Goal: Task Accomplishment & Management: Use online tool/utility

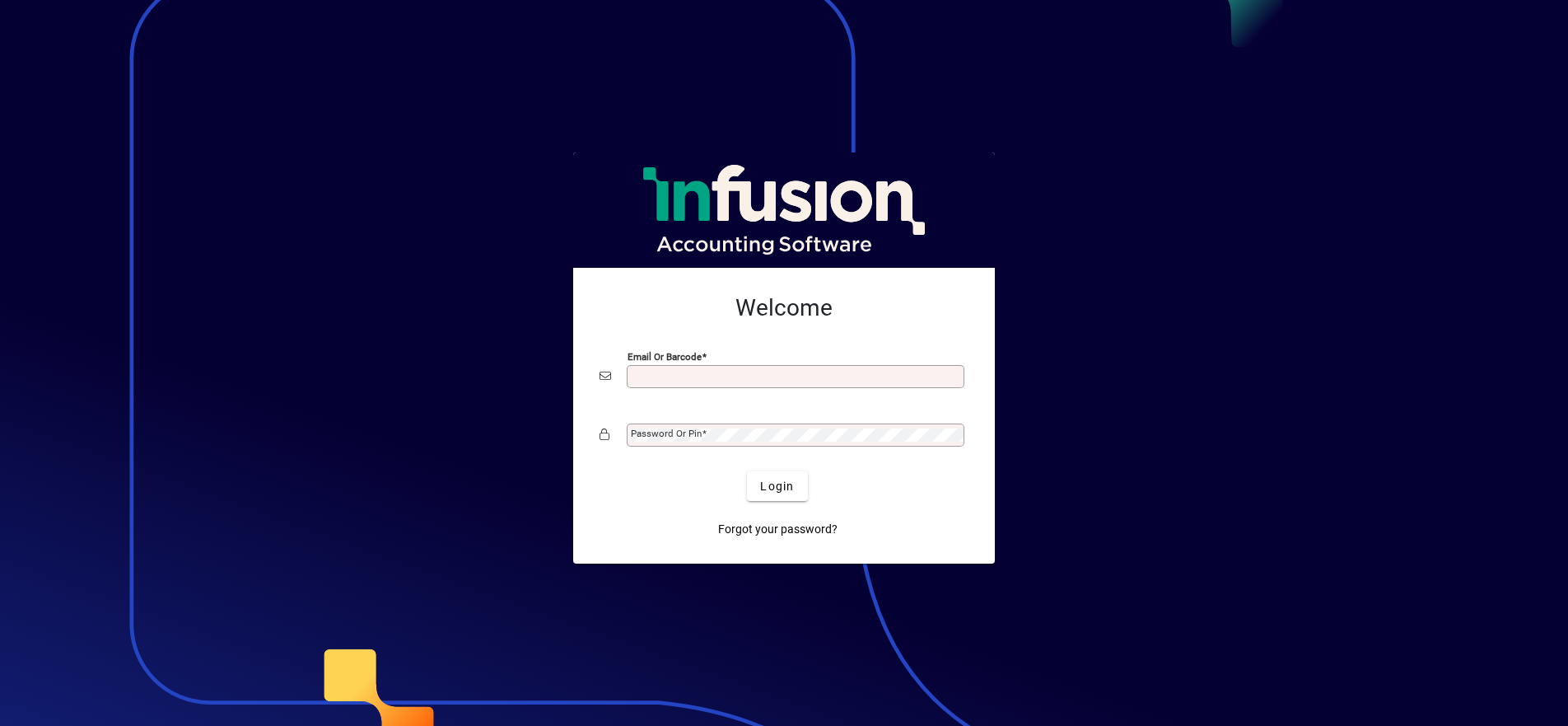
scroll to position [3, 0]
type input "**********"
click at [778, 485] on button "Login" at bounding box center [777, 486] width 60 height 29
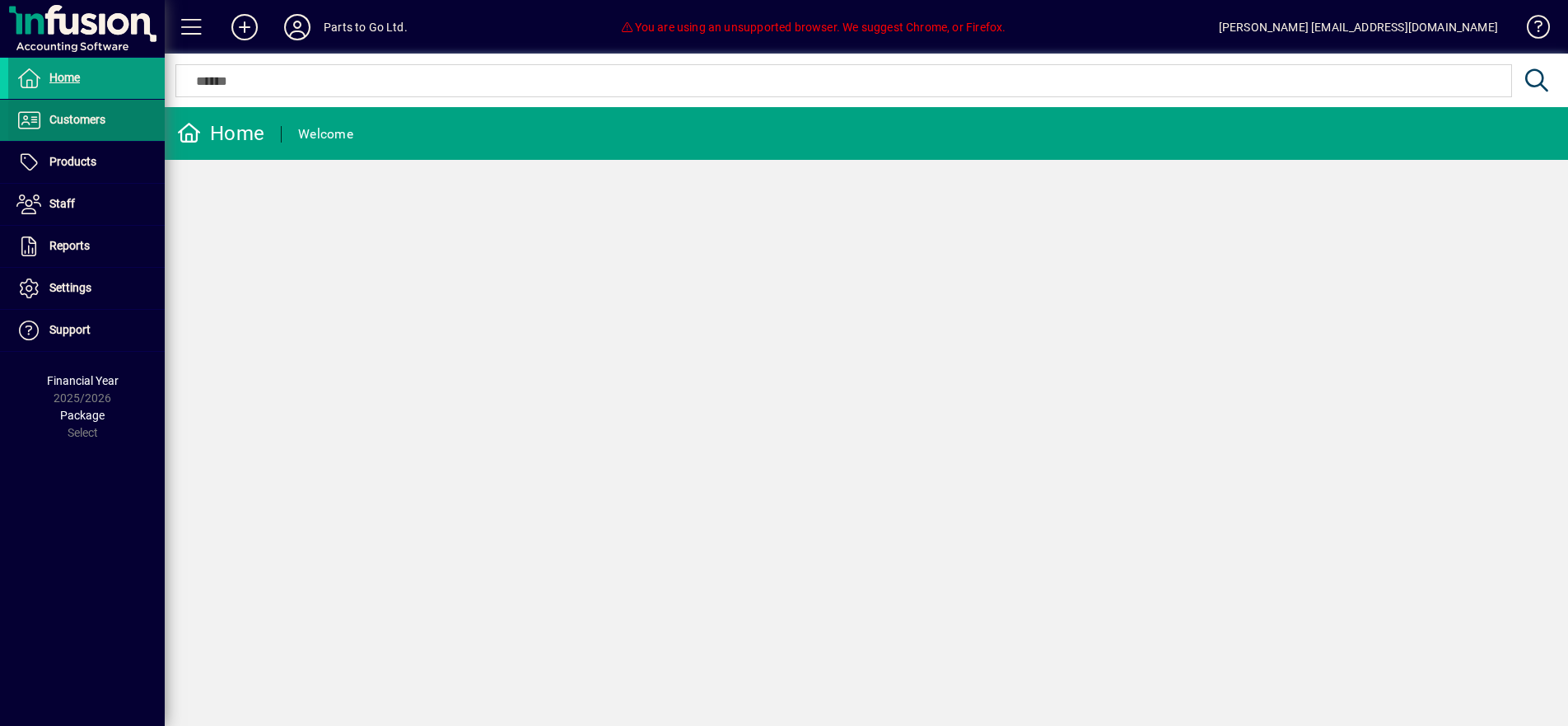
click at [97, 127] on span "Customers" at bounding box center [56, 120] width 97 height 20
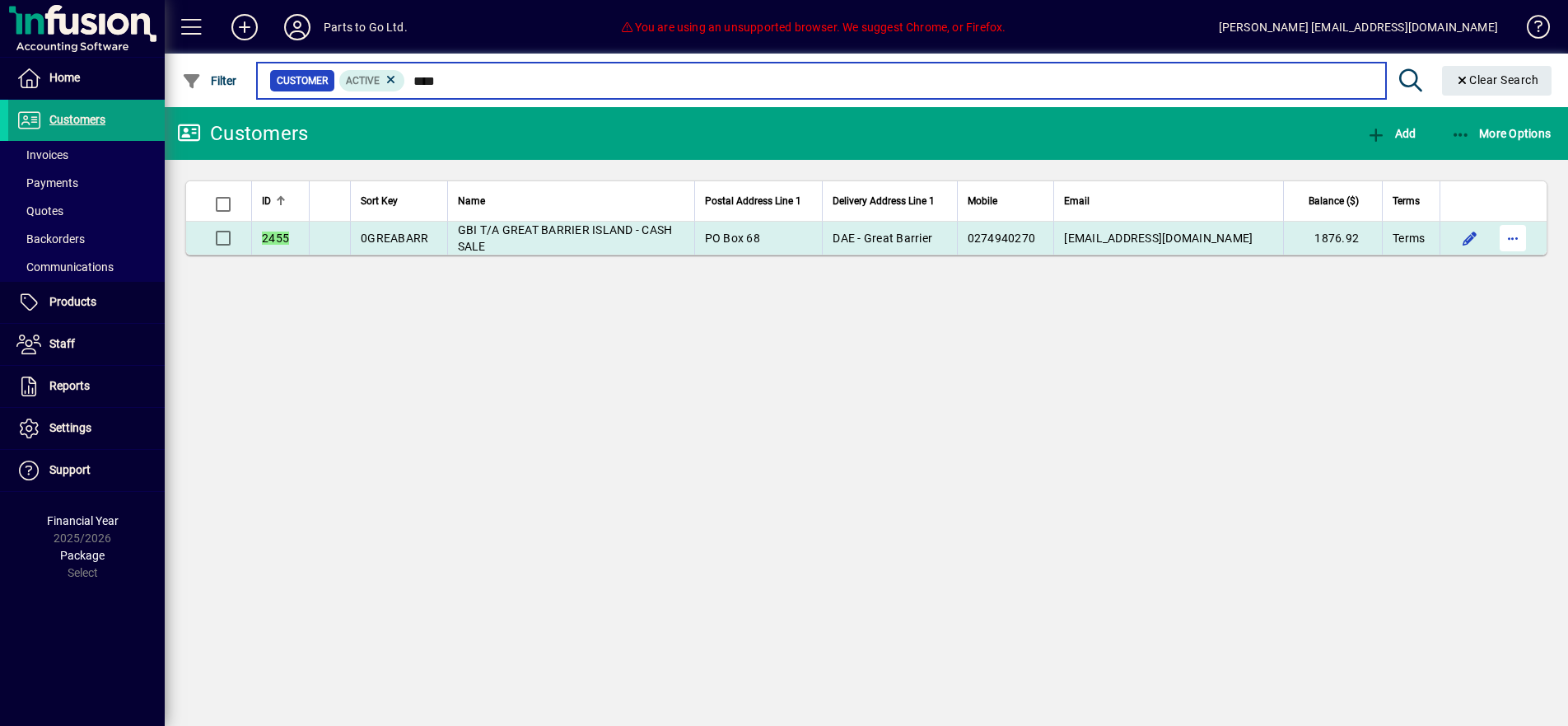
type input "****"
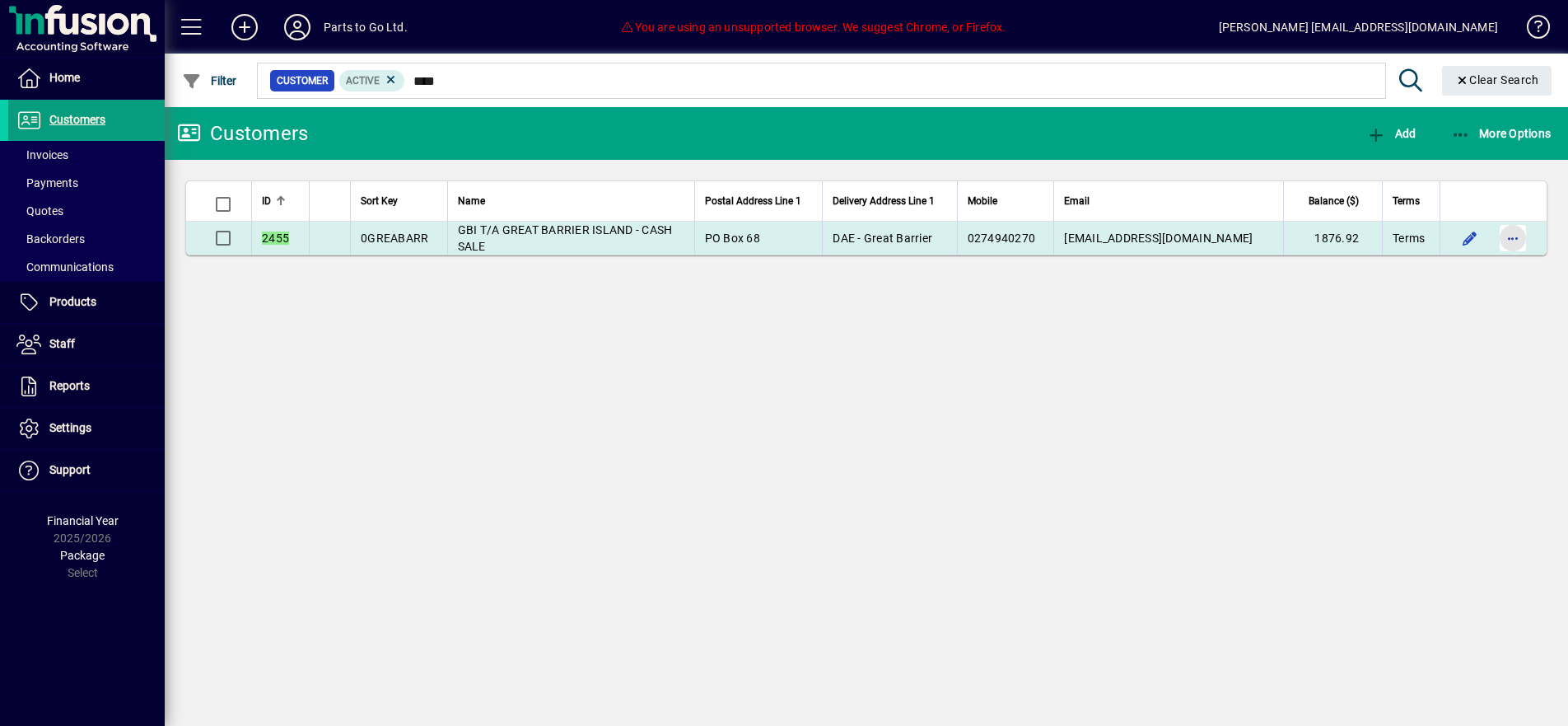
click at [1515, 234] on span "button" at bounding box center [1513, 238] width 39 height 39
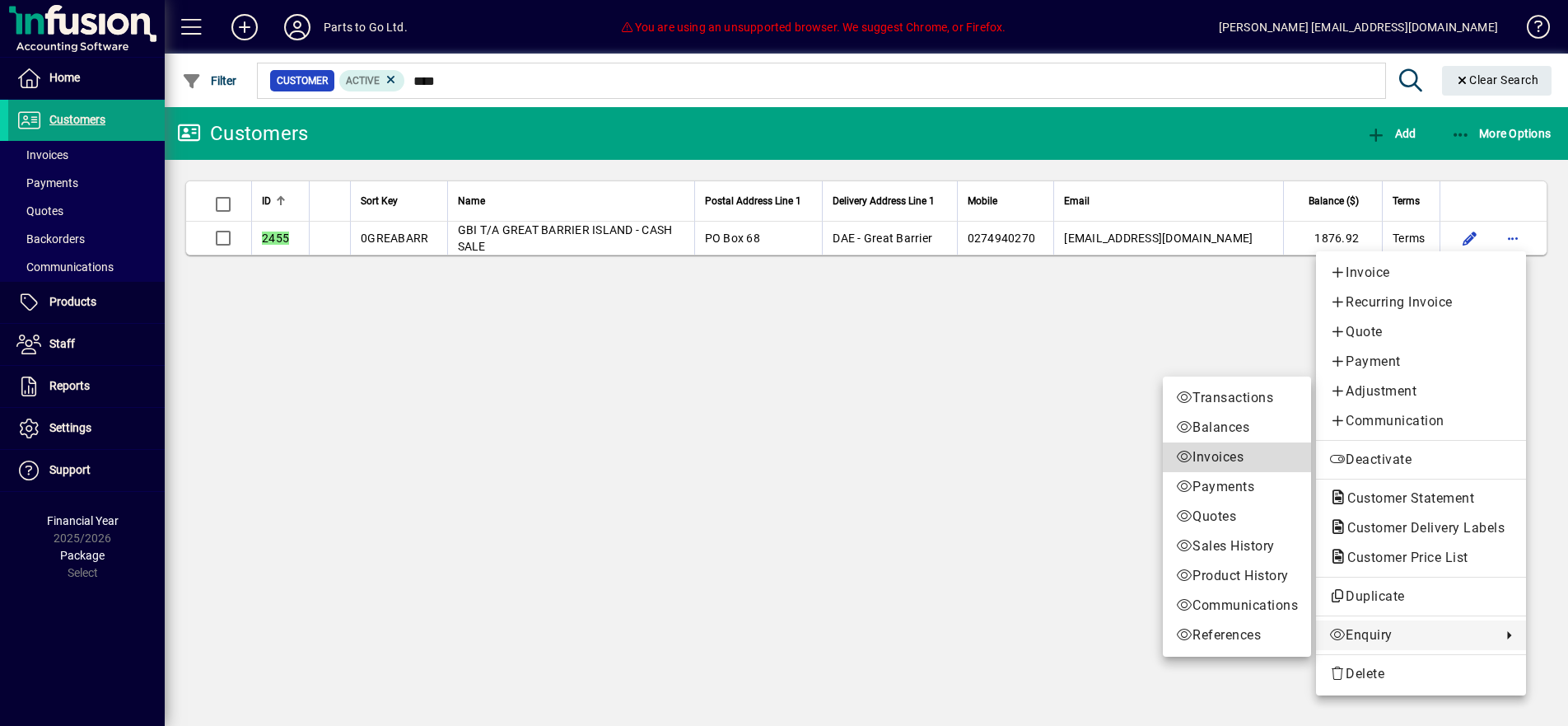
click at [1231, 457] on span "Invoices" at bounding box center [1237, 458] width 122 height 20
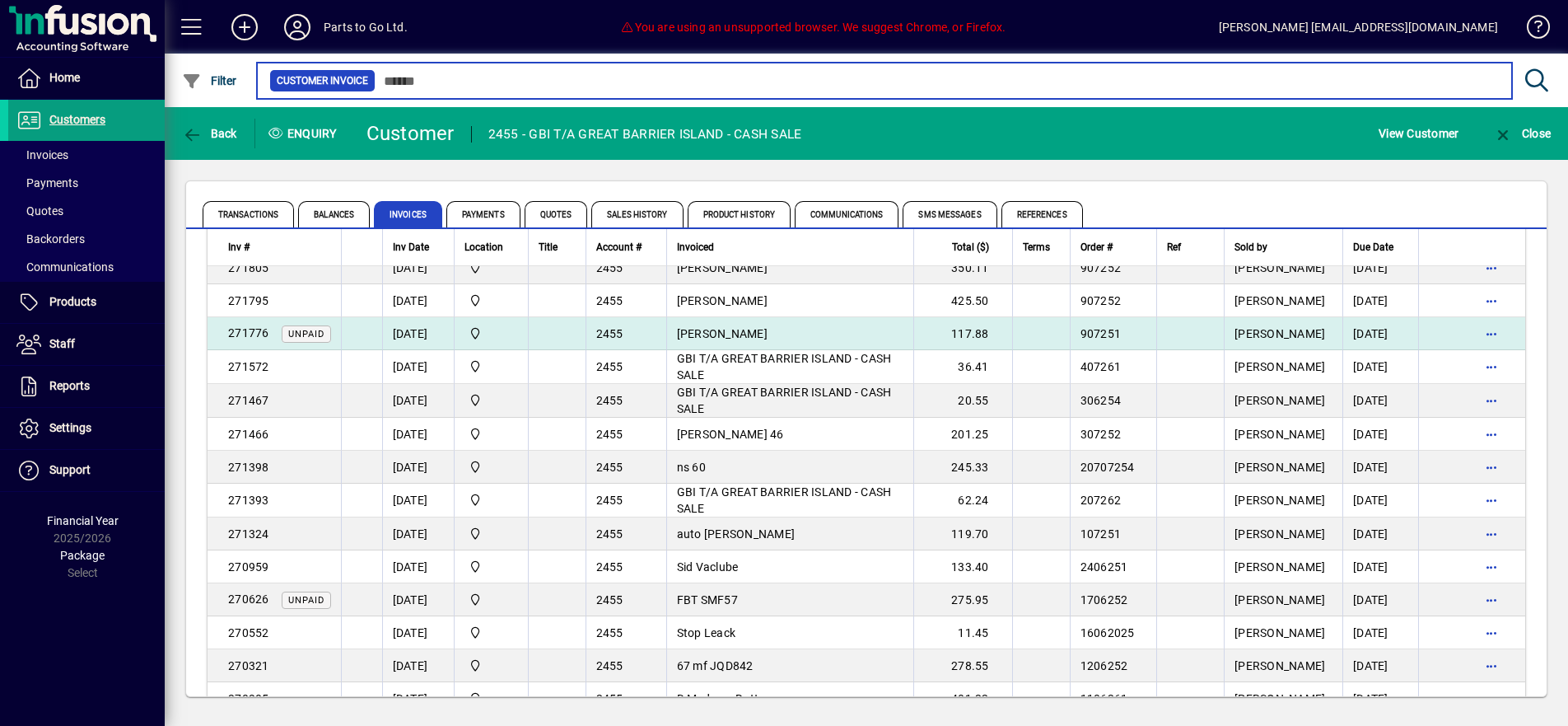
scroll to position [737, 0]
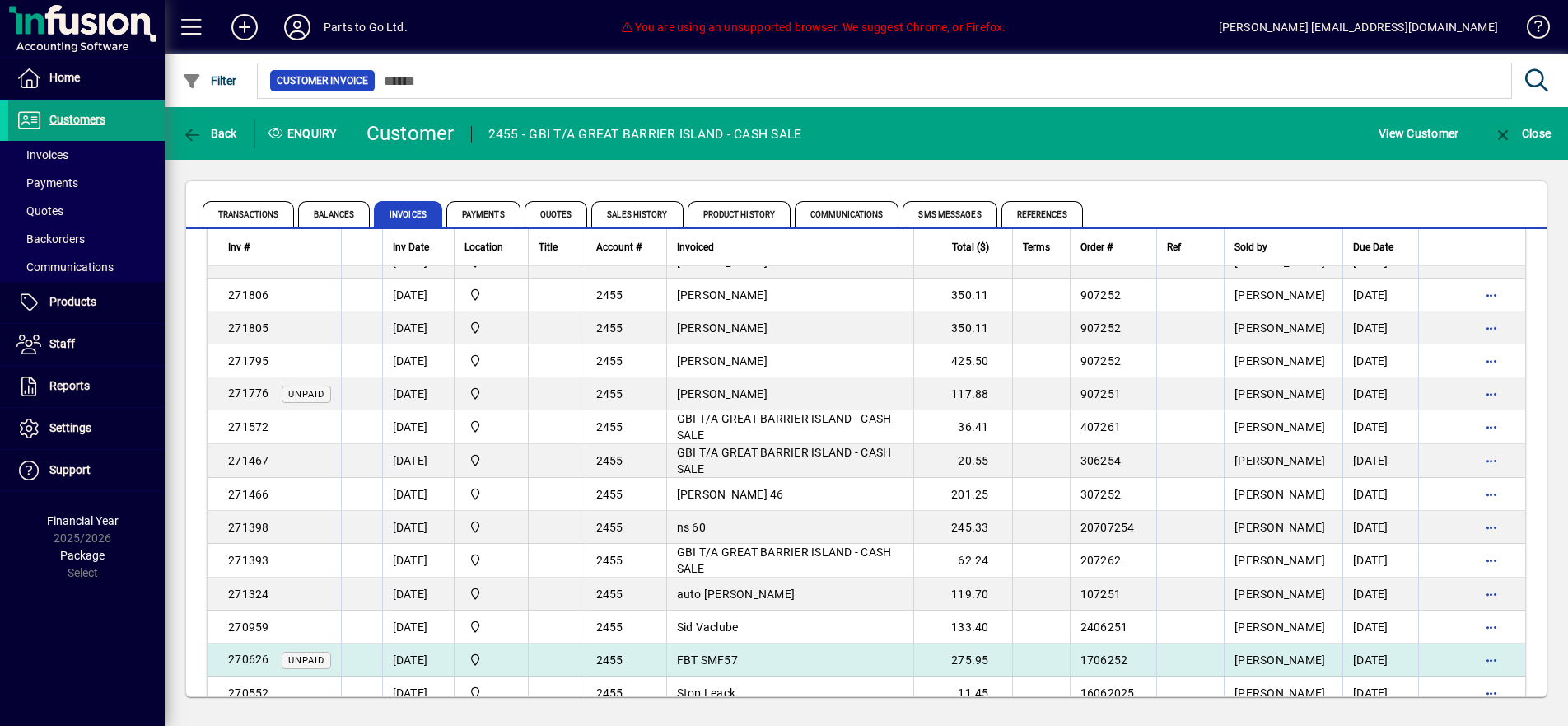
click at [821, 663] on td "FBT SMF57" at bounding box center [790, 660] width 247 height 33
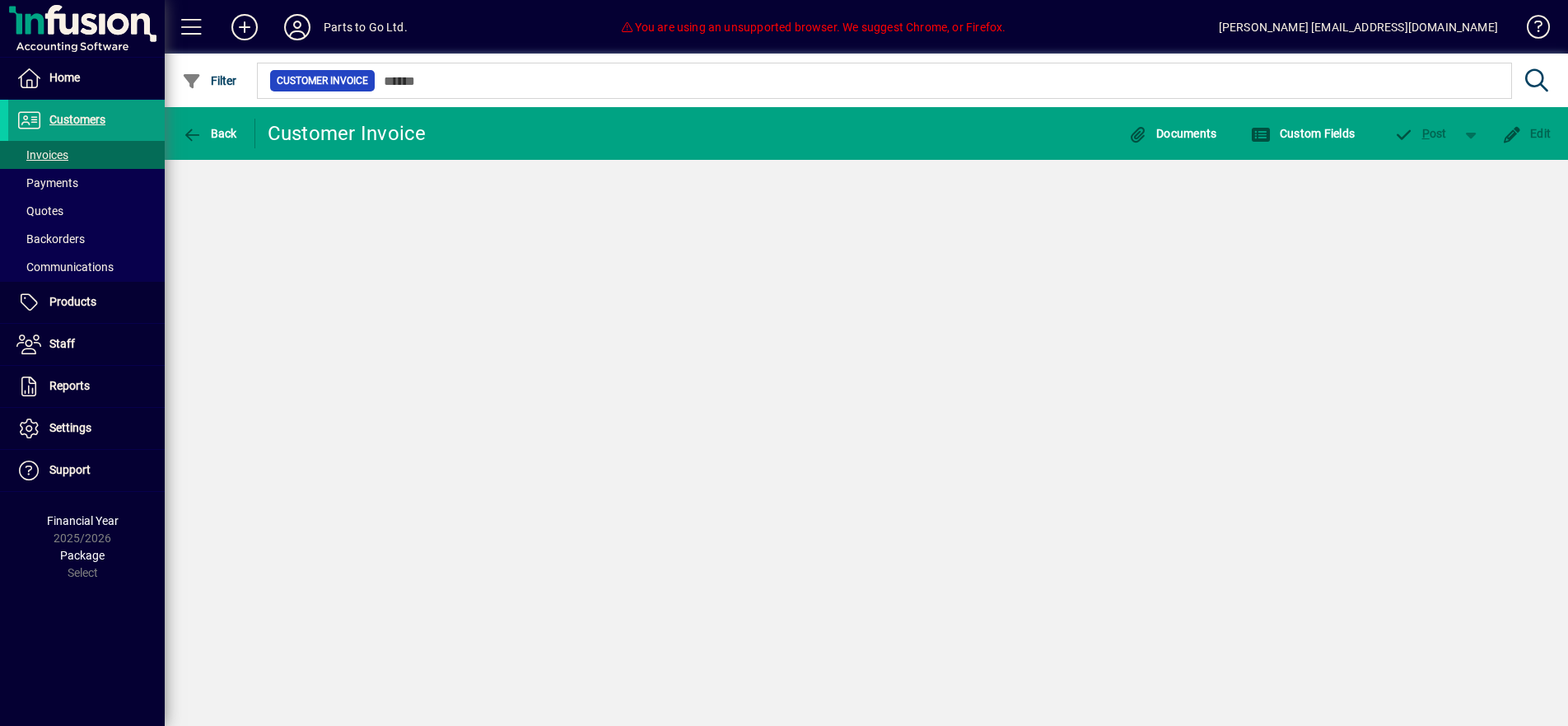
click at [821, 663] on div "Back Customer Invoice Documents Custom Fields P ost Edit" at bounding box center [867, 417] width 1404 height 619
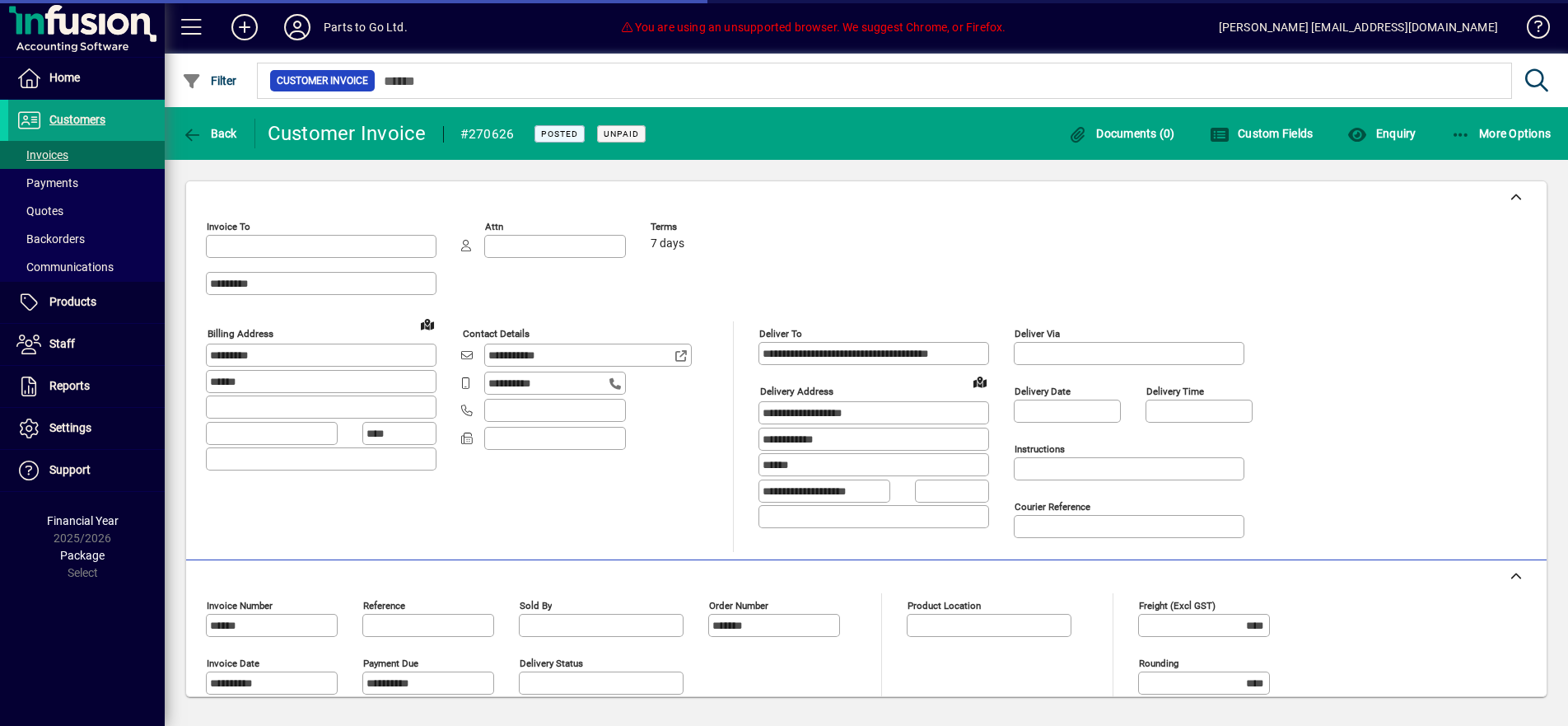
type input "**********"
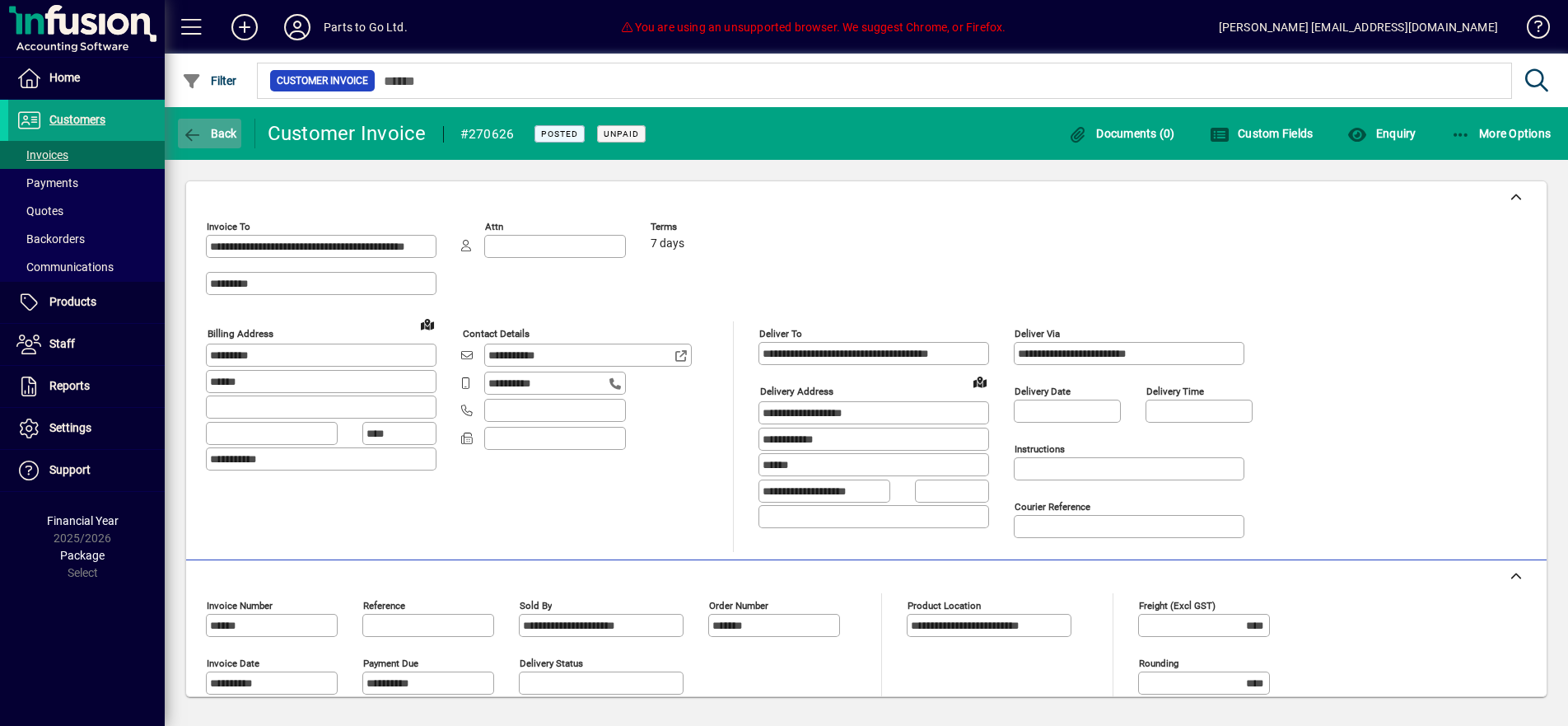
click at [223, 135] on span "Back" at bounding box center [209, 133] width 55 height 13
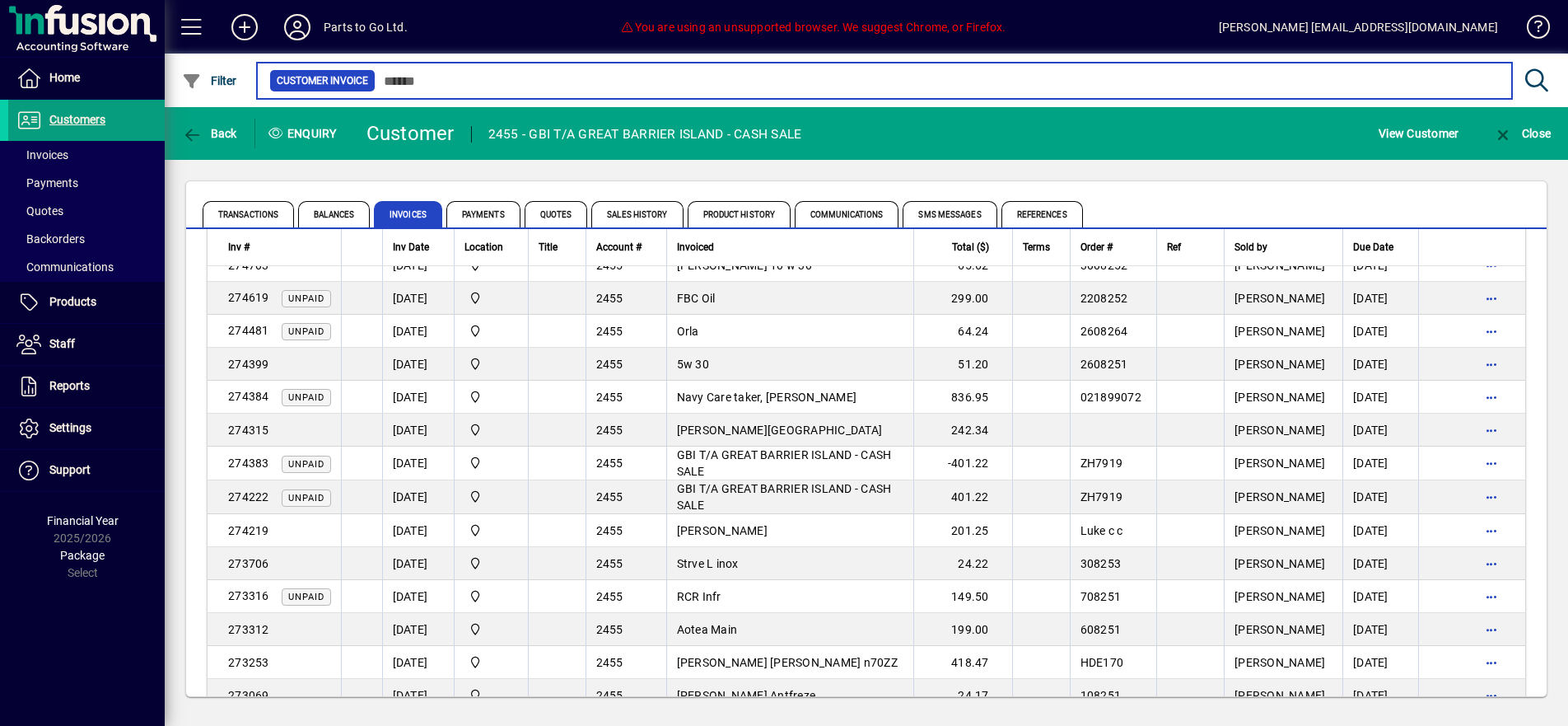
scroll to position [192, 0]
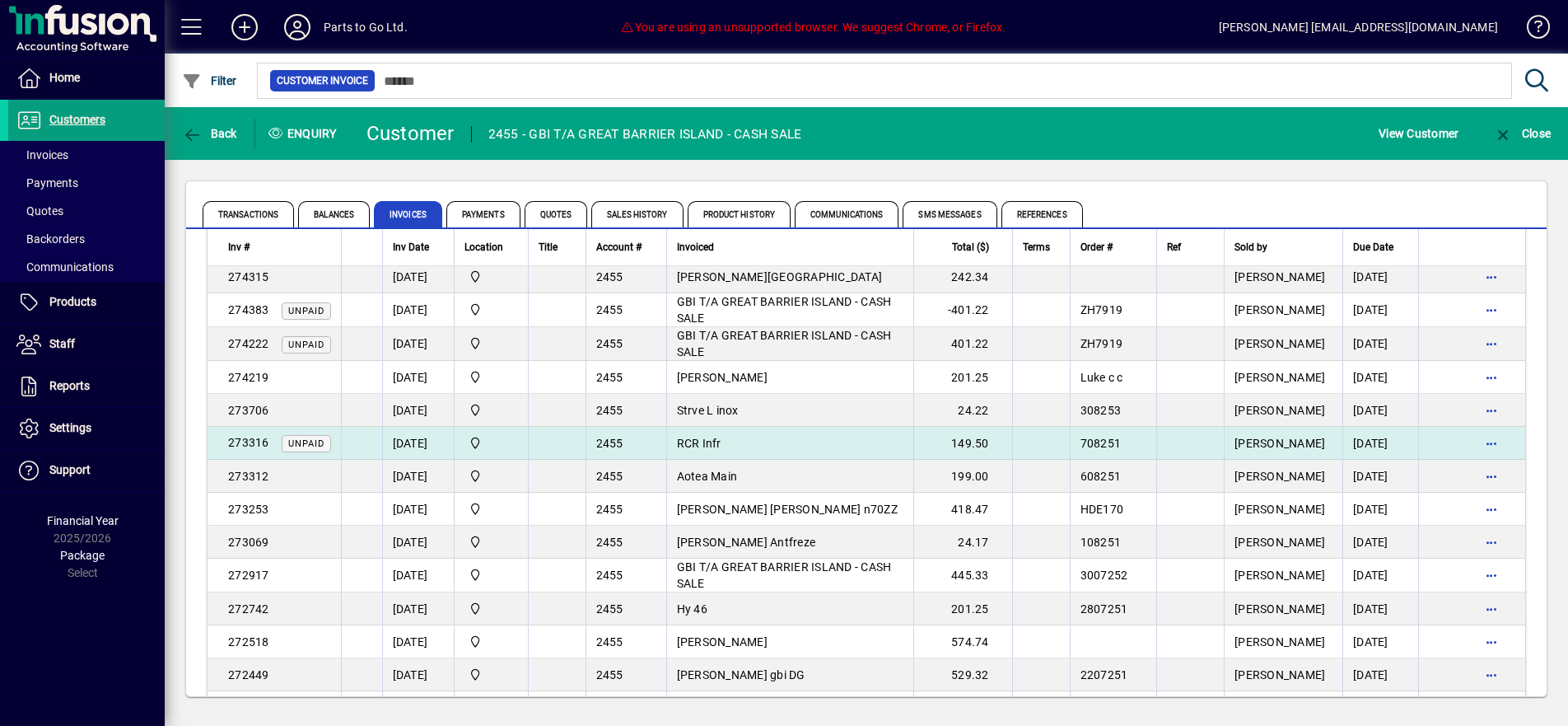
click at [779, 447] on td "RCR Infr" at bounding box center [790, 444] width 247 height 33
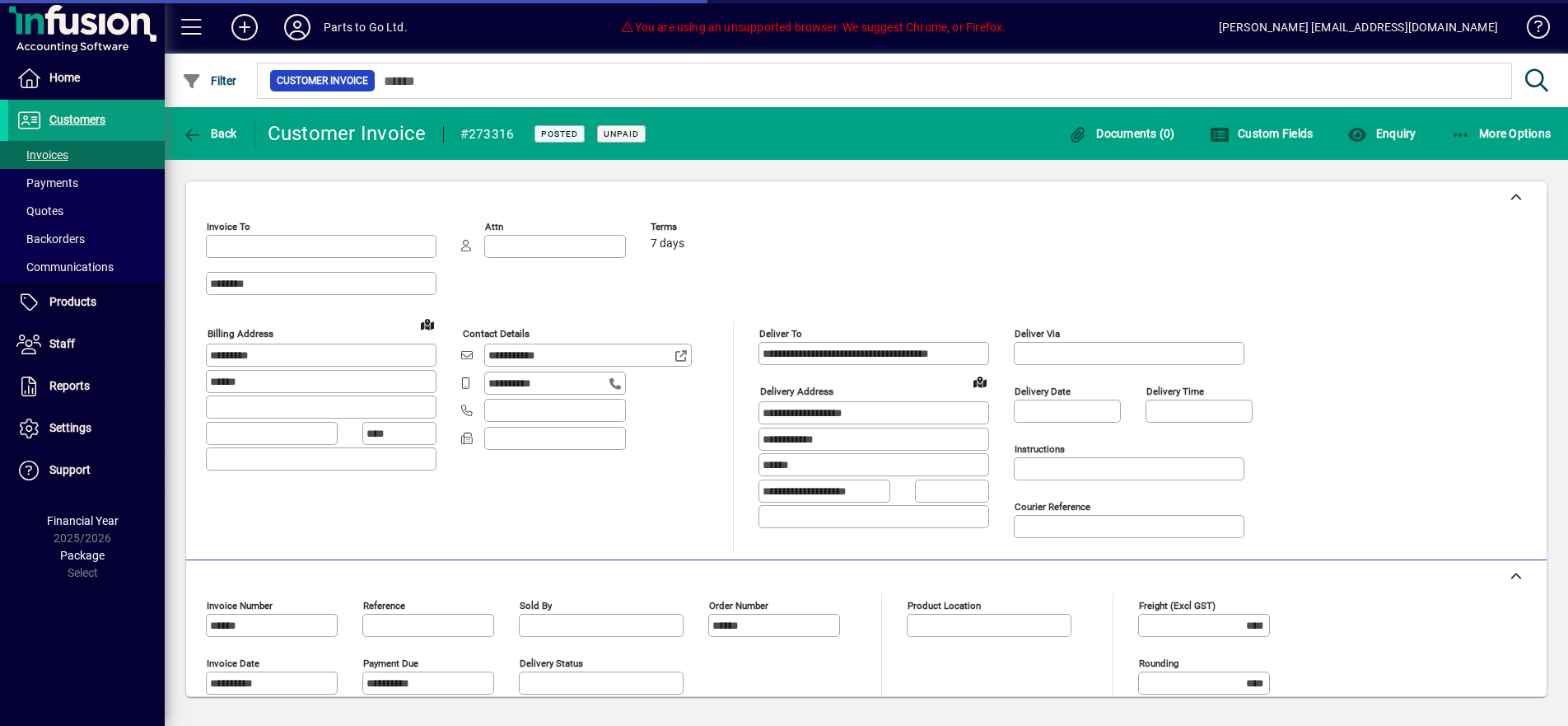
type input "**********"
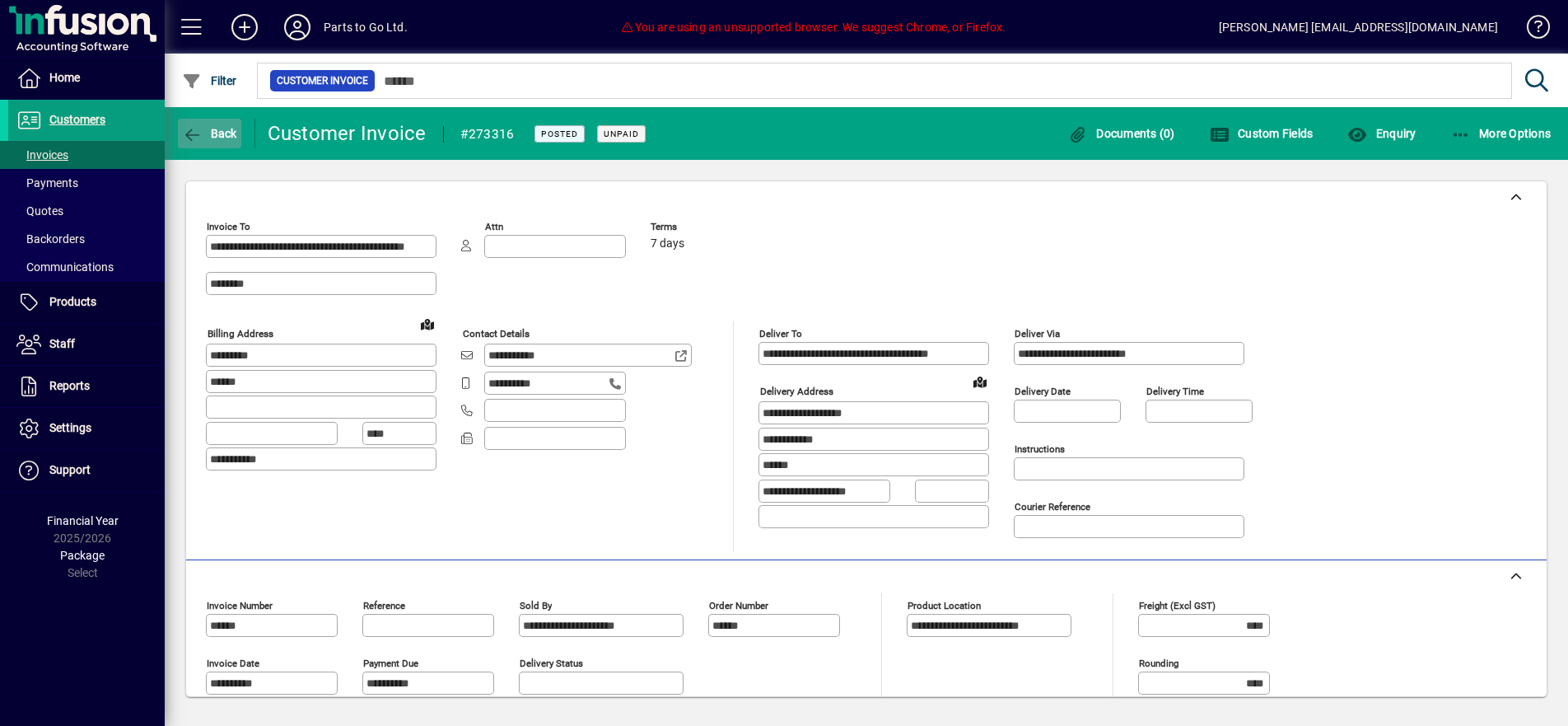
click at [228, 124] on span "button" at bounding box center [209, 134] width 64 height 39
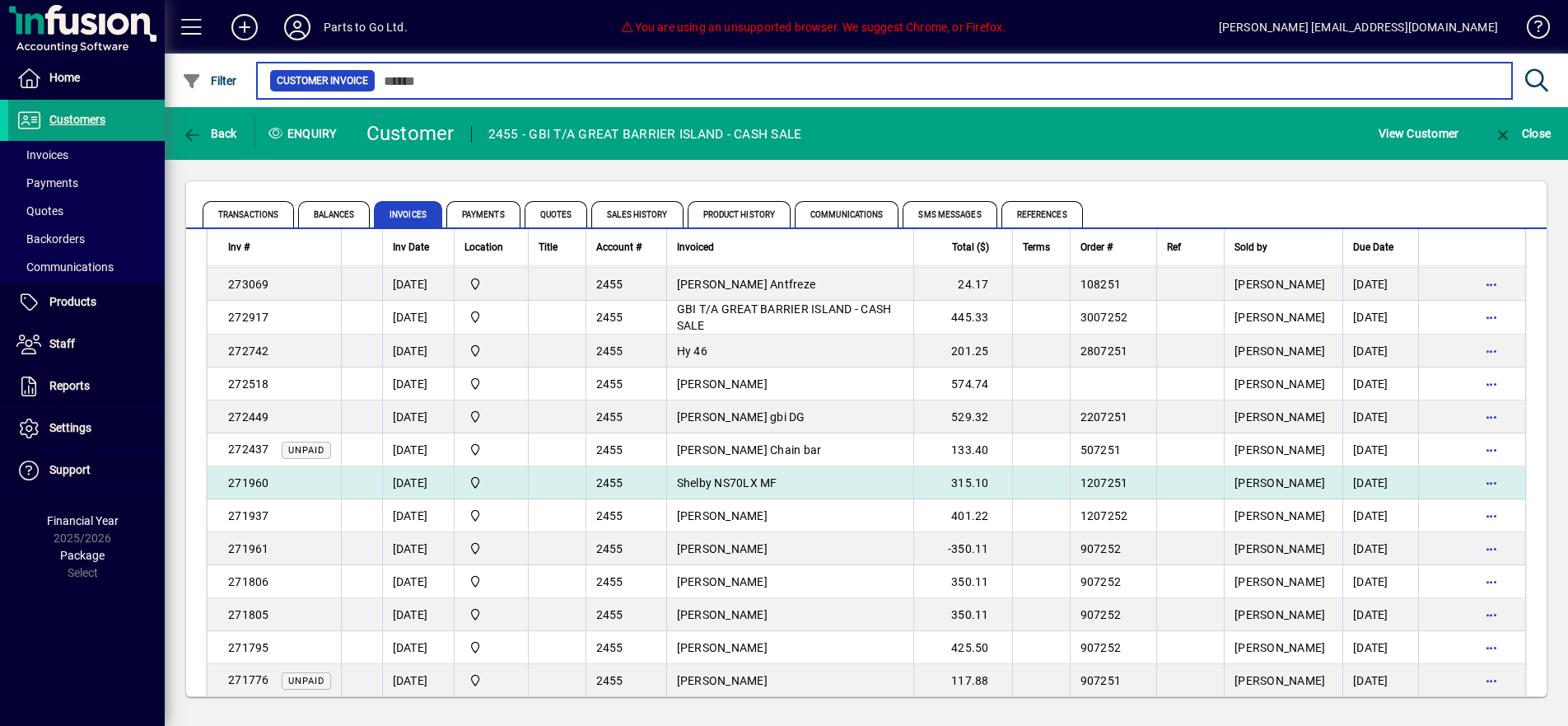
scroll to position [484, 0]
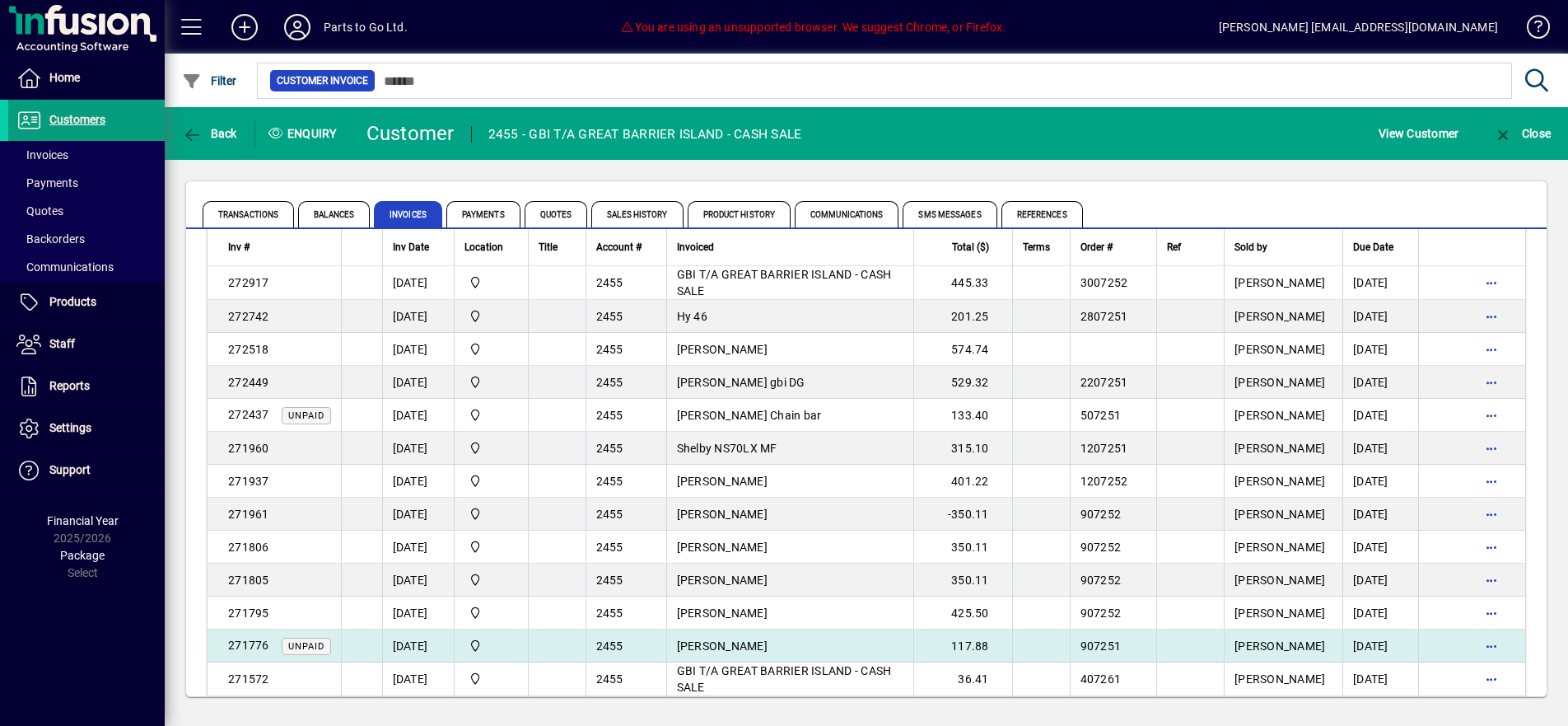
click at [738, 649] on td "[PERSON_NAME]" at bounding box center [790, 646] width 247 height 33
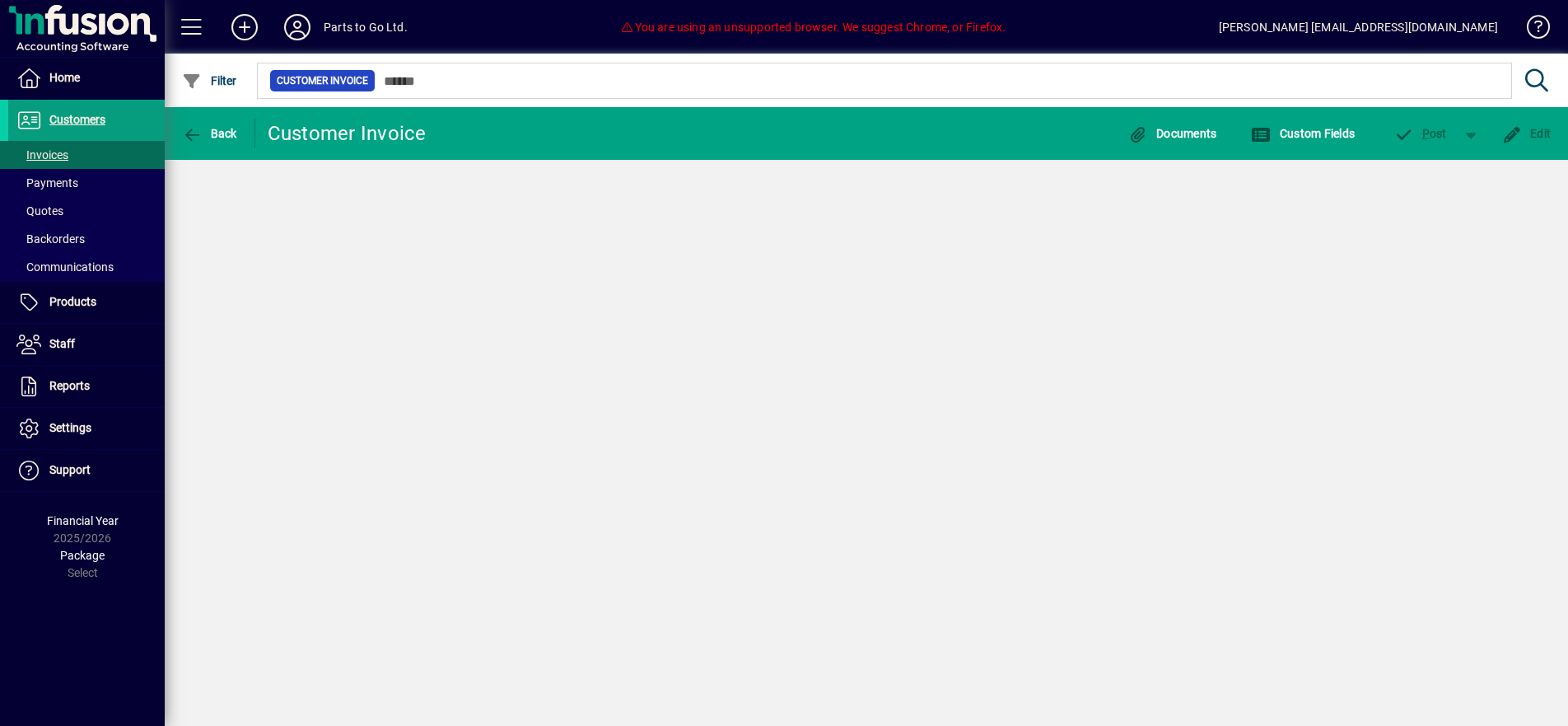
click at [738, 649] on div "Back Customer Invoice Documents Custom Fields P ost Edit" at bounding box center [867, 417] width 1404 height 619
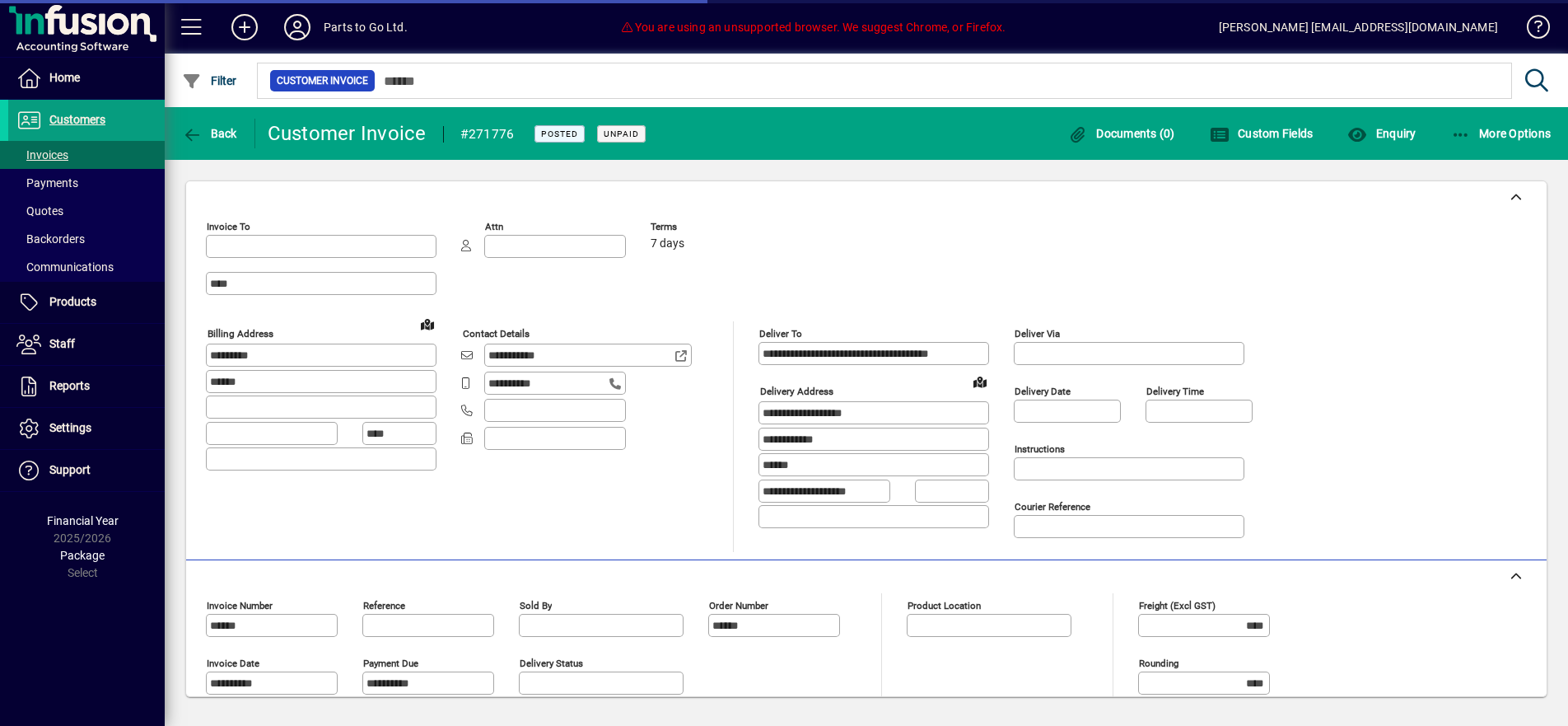
type input "**********"
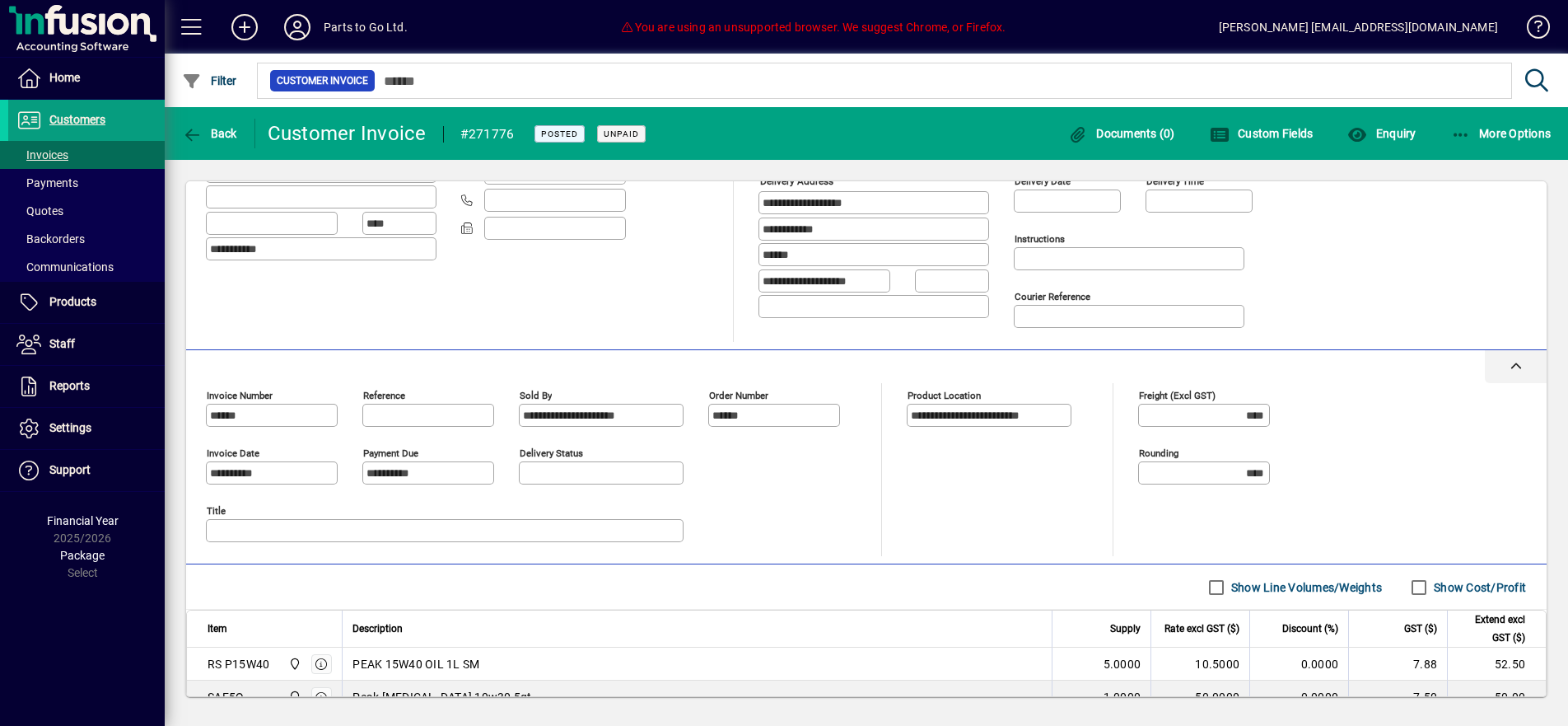
scroll to position [265, 0]
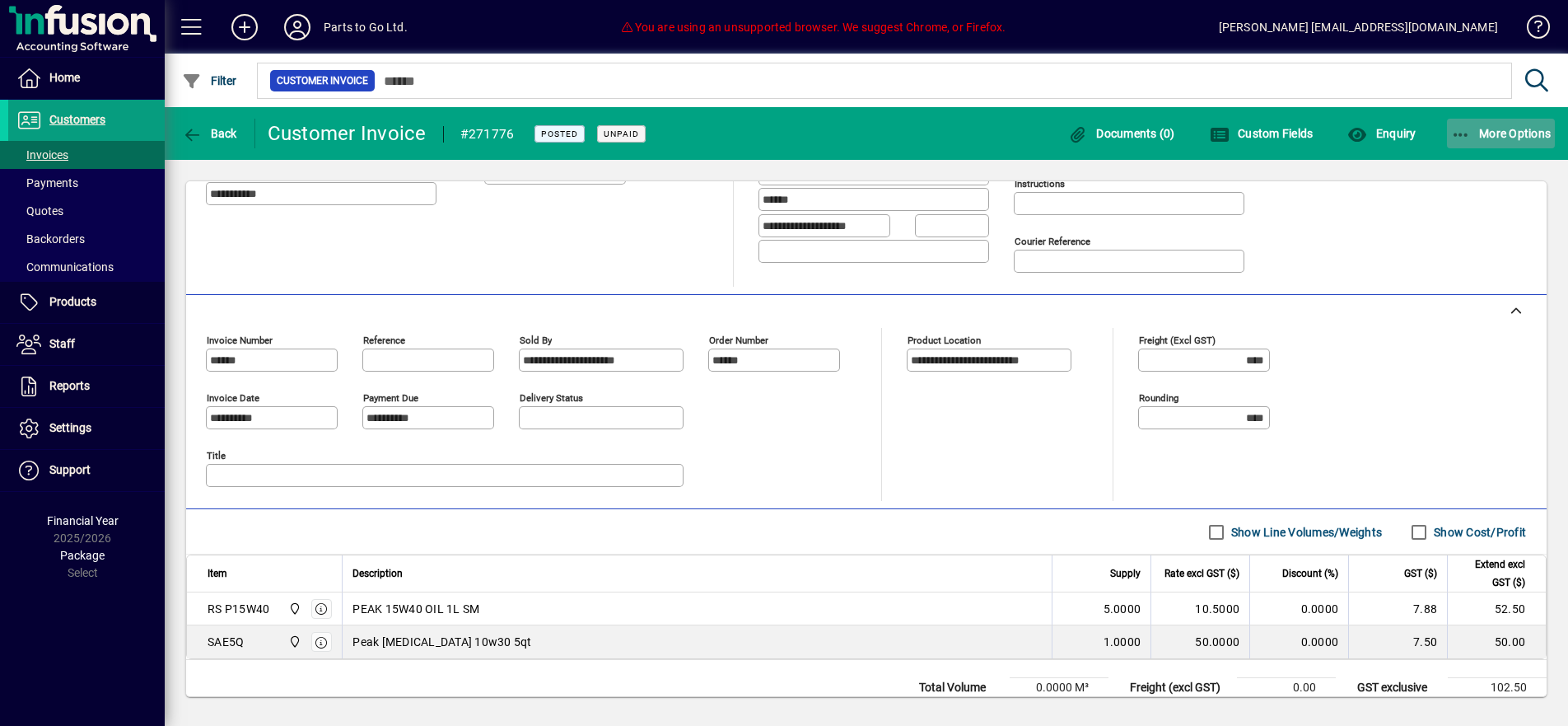
click at [1487, 132] on span "More Options" at bounding box center [1501, 133] width 100 height 13
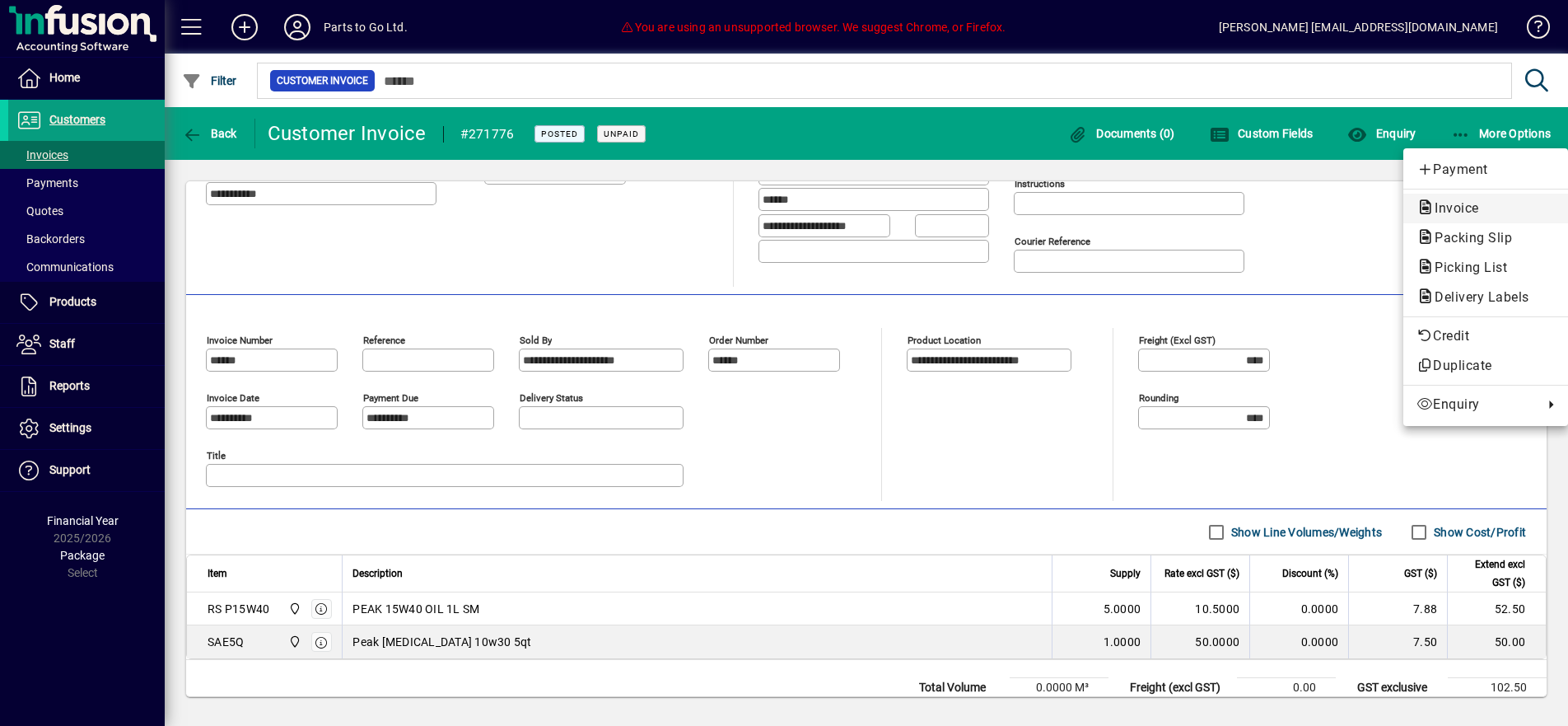
click at [1460, 211] on span "Invoice" at bounding box center [1452, 208] width 71 height 16
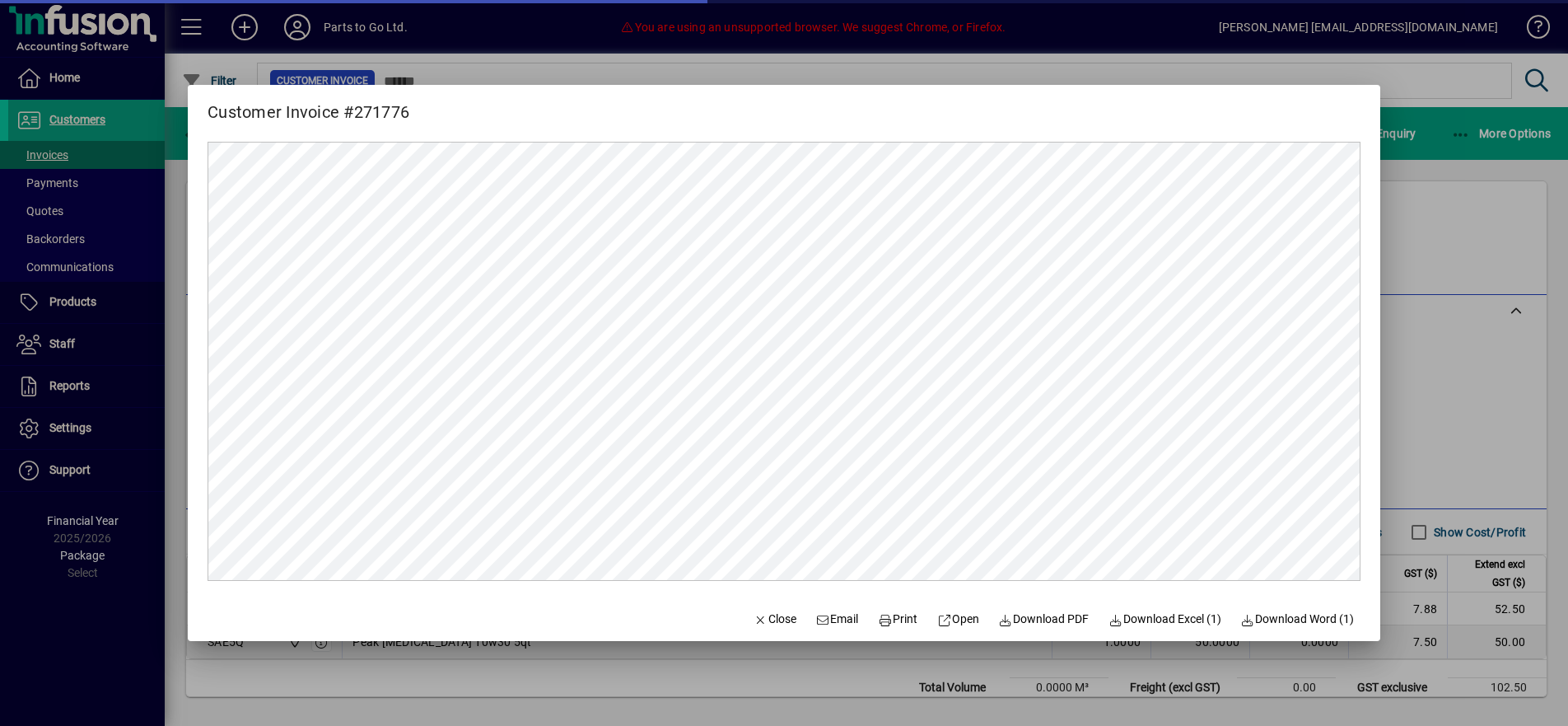
scroll to position [0, 0]
click at [896, 621] on span "Print" at bounding box center [897, 620] width 39 height 18
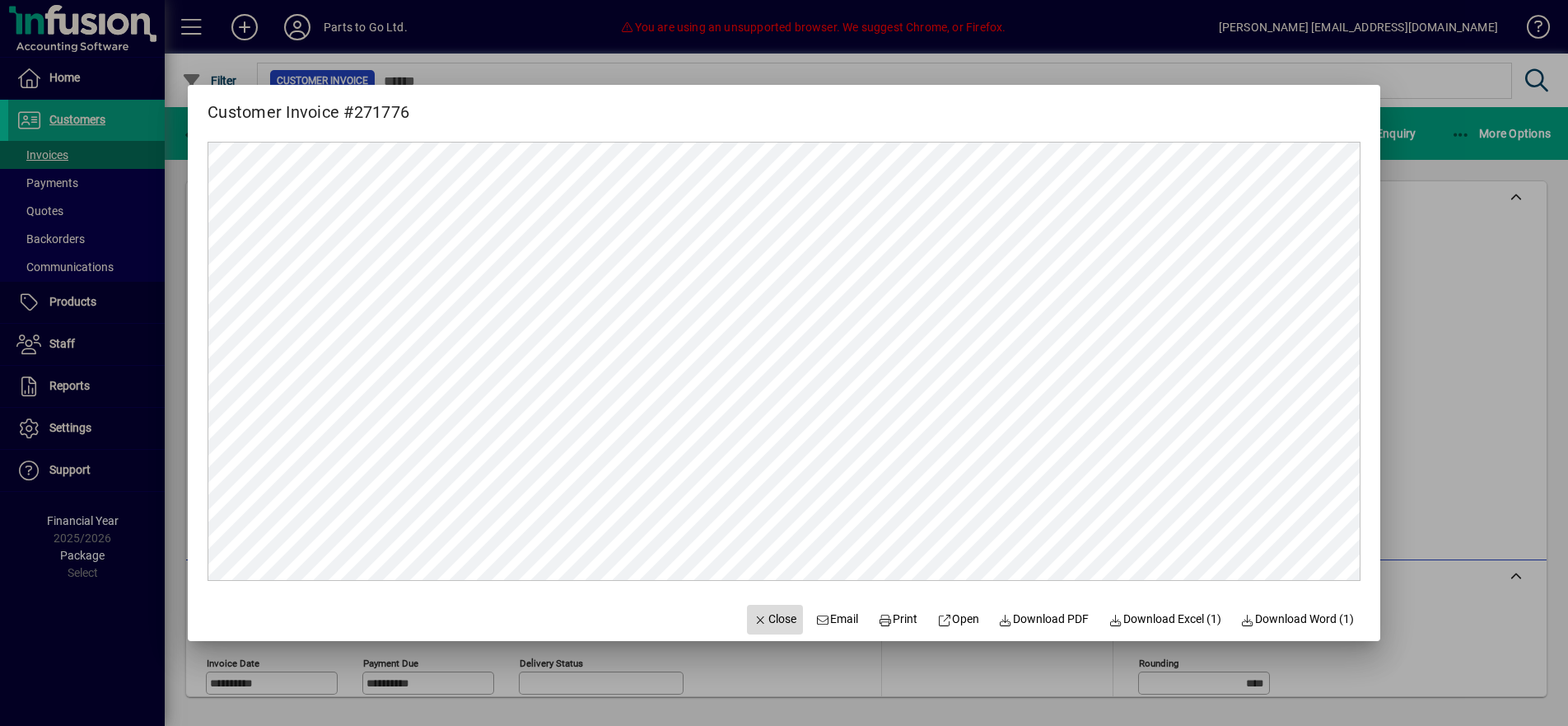
click at [764, 615] on span "Close" at bounding box center [776, 620] width 43 height 18
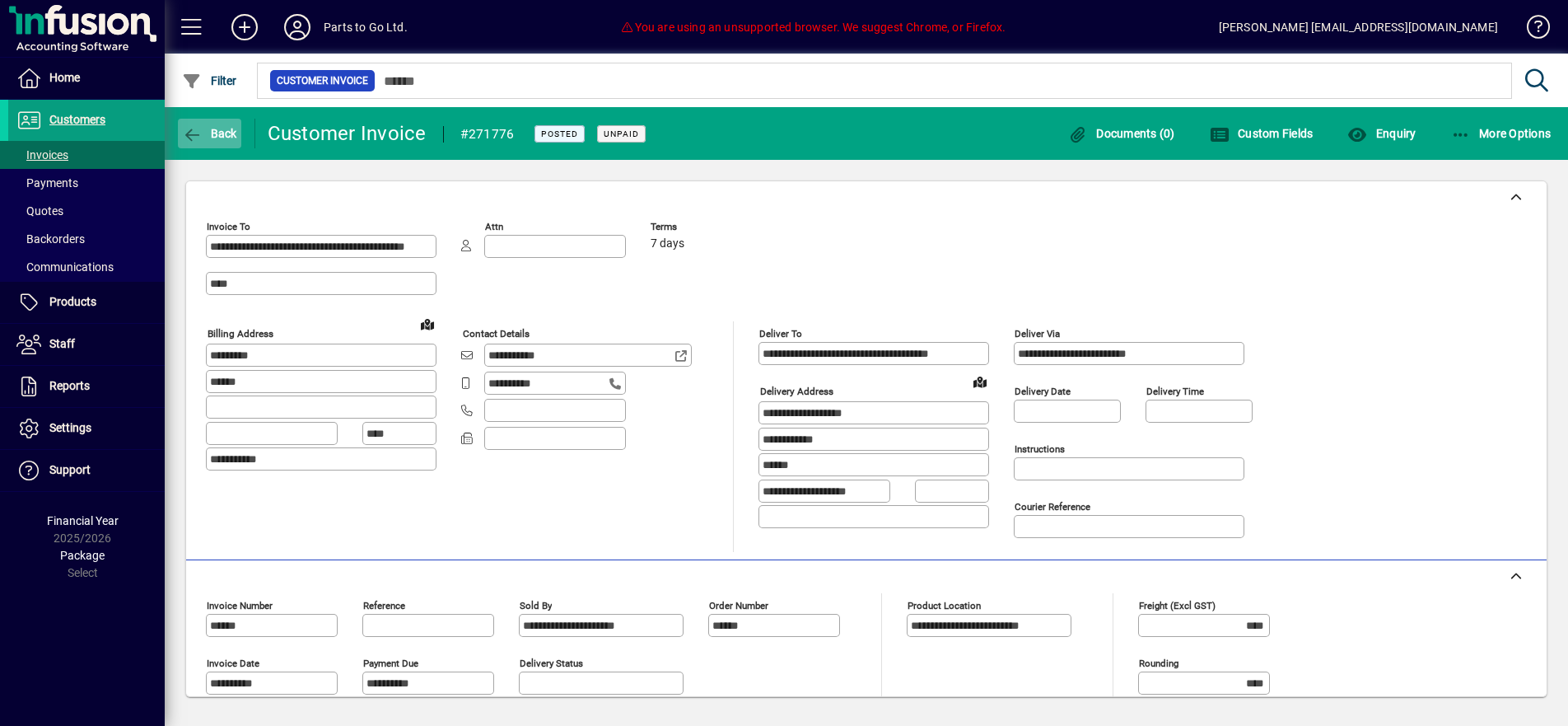
click at [221, 138] on span "Back" at bounding box center [209, 133] width 55 height 13
